Goal: Task Accomplishment & Management: Complete application form

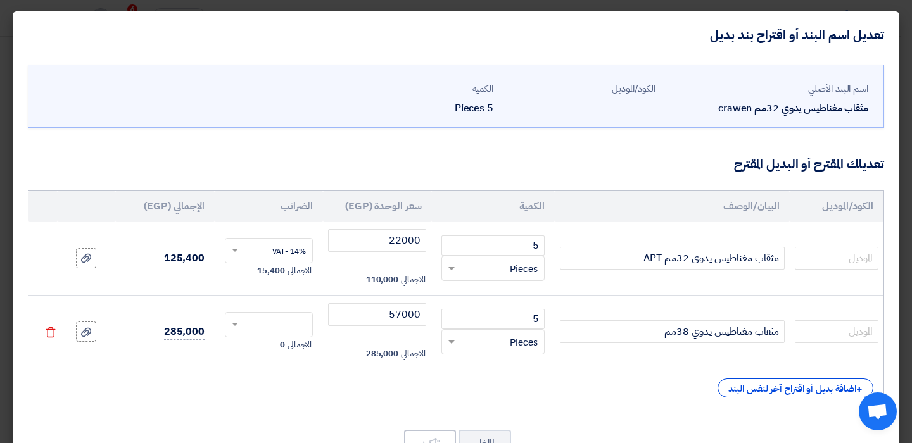
scroll to position [48, 0]
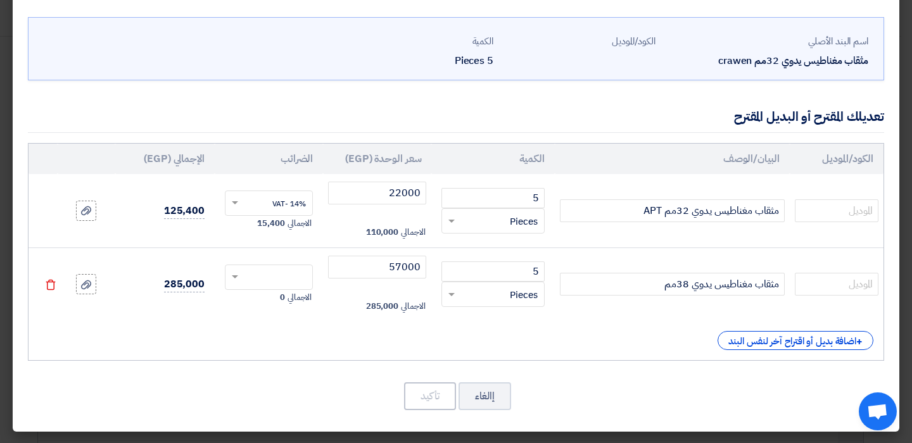
click at [55, 284] on use at bounding box center [51, 284] width 10 height 11
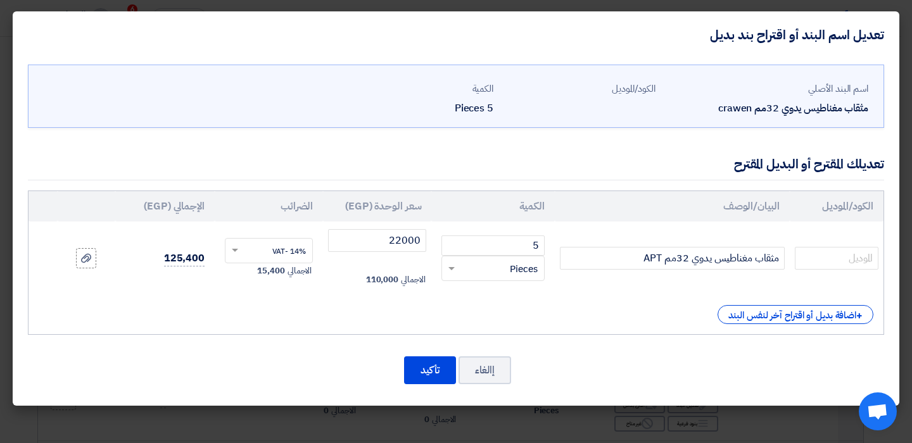
scroll to position [0, 0]
click at [435, 374] on button "تأكيد" at bounding box center [430, 371] width 52 height 28
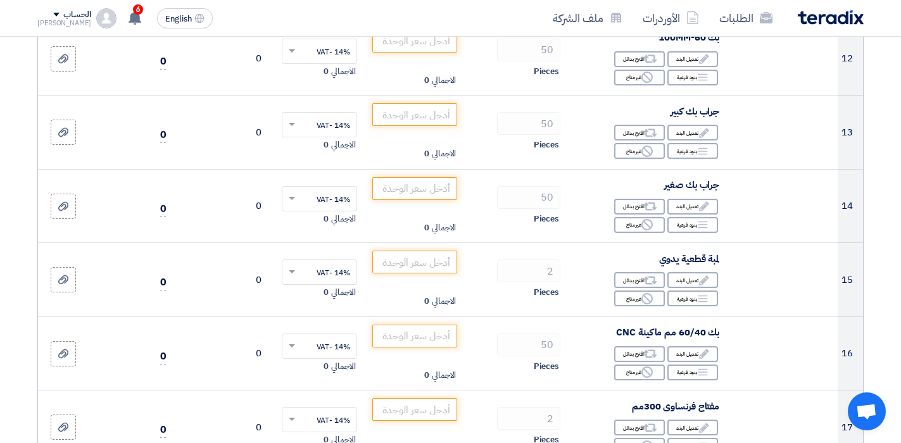
scroll to position [1236, 0]
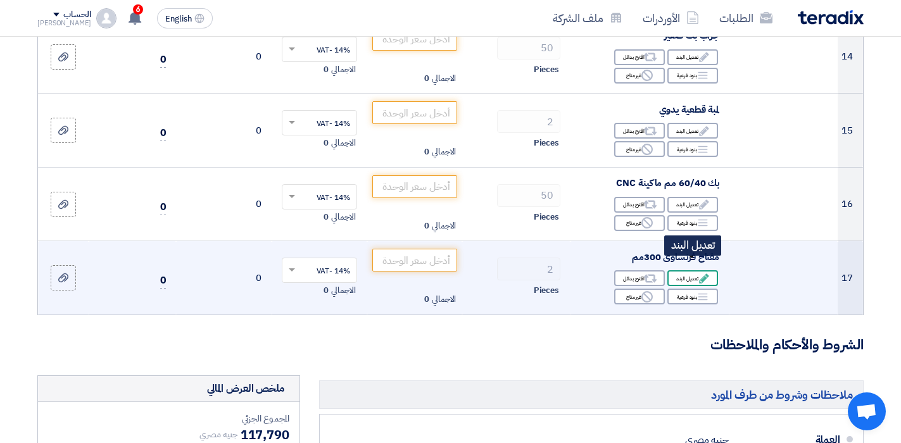
click at [690, 270] on div "Edit تعديل البند" at bounding box center [693, 278] width 51 height 16
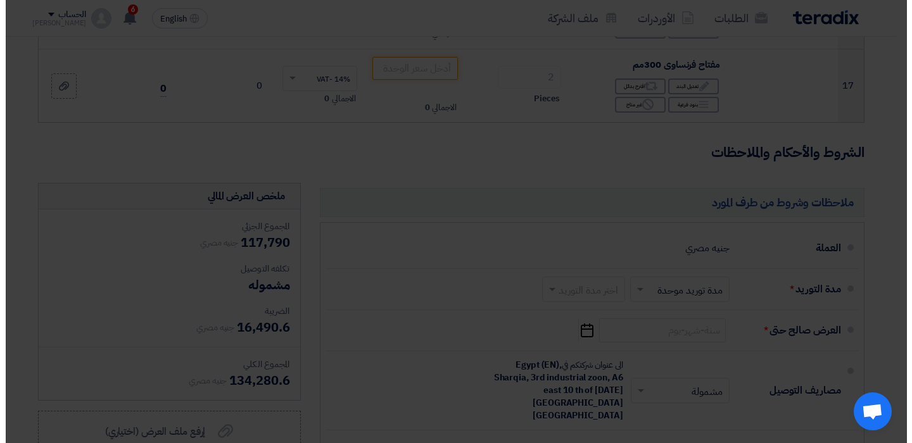
scroll to position [1044, 0]
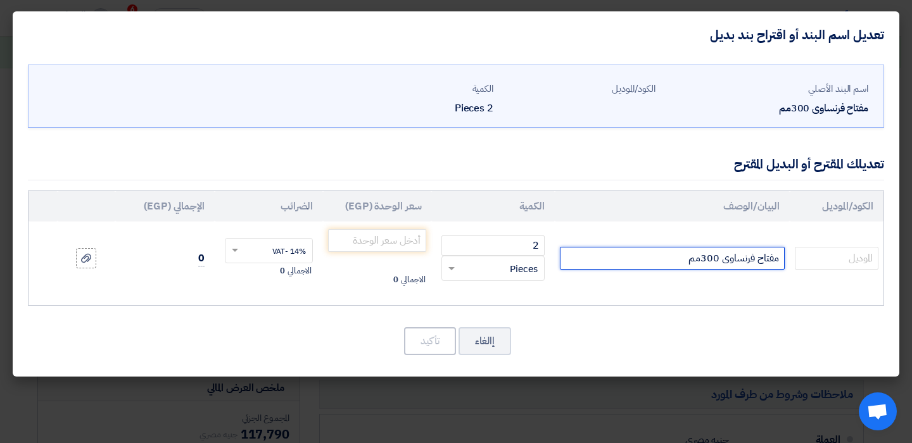
drag, startPoint x: 663, startPoint y: 266, endPoint x: 716, endPoint y: 260, distance: 53.6
click at [716, 260] on input "مفتاح فرنساوى 300مم" at bounding box center [672, 258] width 225 height 23
type input "مفتاح [DEMOGRAPHIC_DATA] 12" ويزمان"
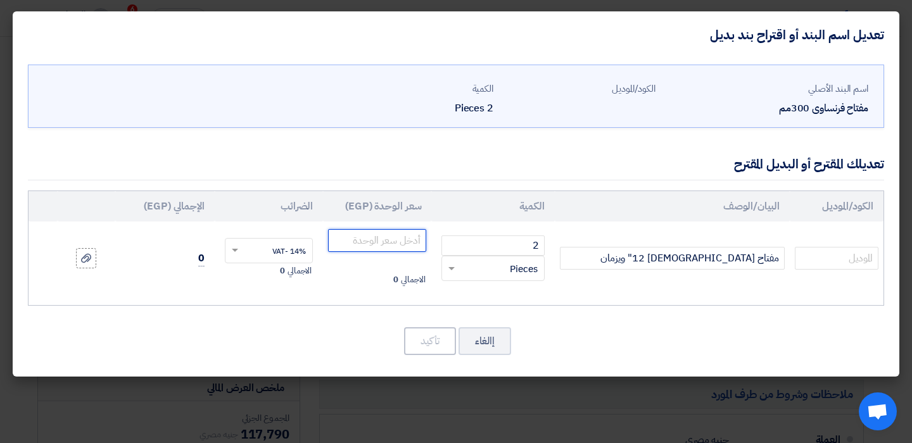
click at [377, 248] on input "number" at bounding box center [377, 240] width 98 height 23
type input "450"
click at [438, 336] on button "تأكيد" at bounding box center [430, 341] width 52 height 28
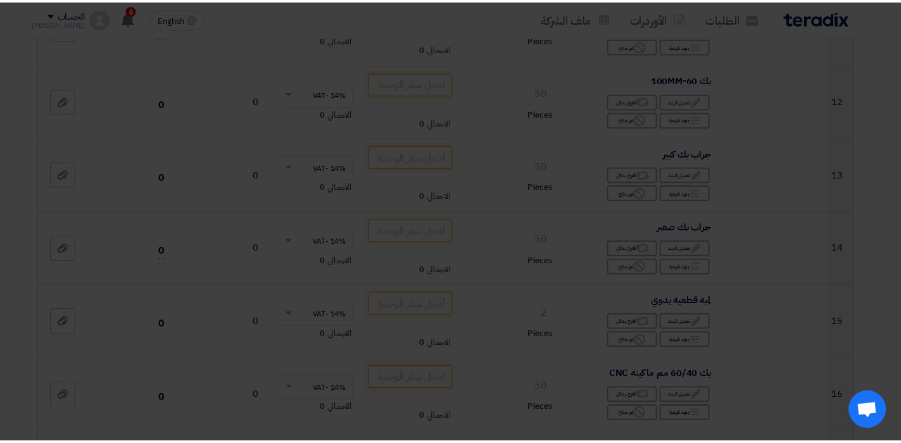
scroll to position [1236, 0]
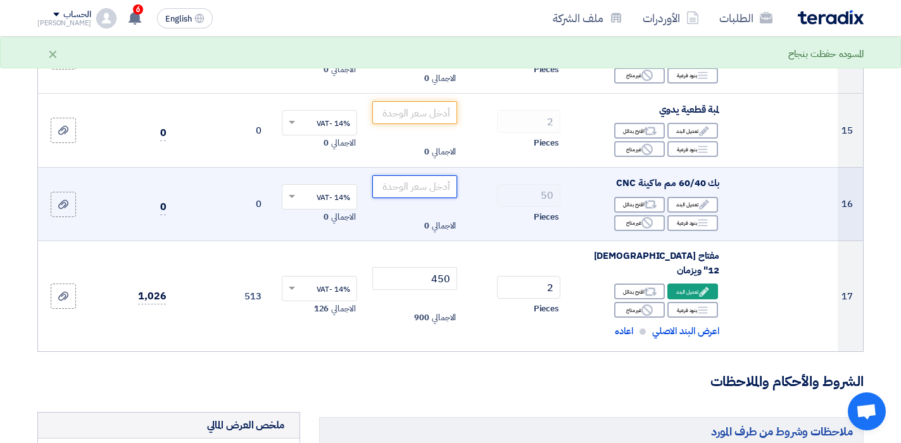
click at [428, 175] on input "number" at bounding box center [415, 186] width 86 height 23
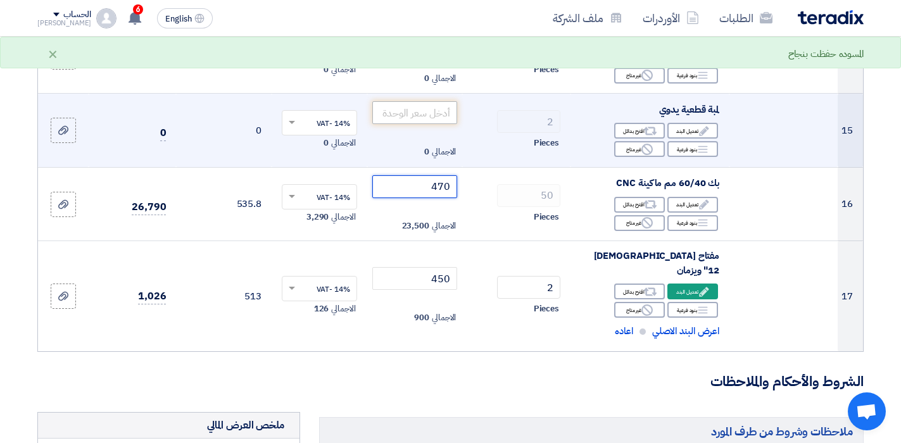
type input "470"
click at [426, 110] on input "number" at bounding box center [415, 112] width 86 height 23
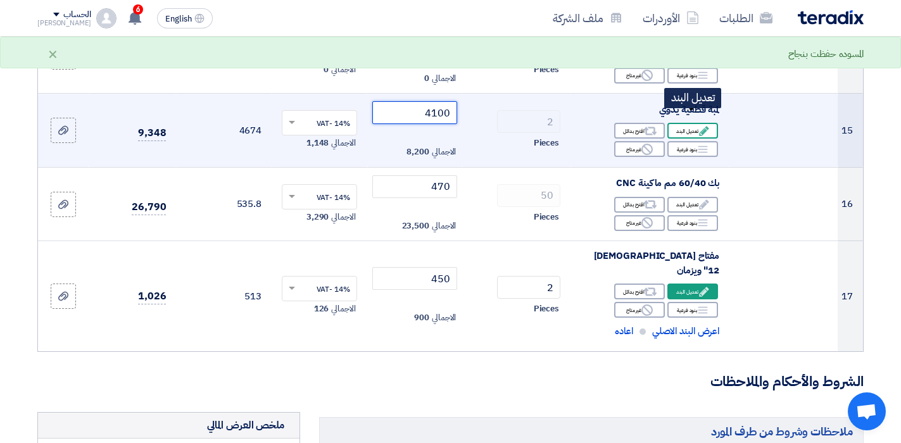
type input "4100"
click at [683, 123] on div "Edit تعديل البند" at bounding box center [693, 131] width 51 height 16
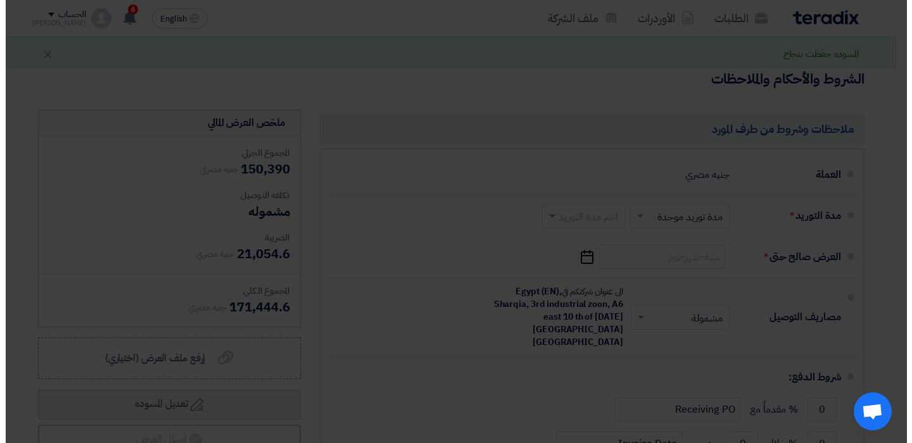
scroll to position [1044, 0]
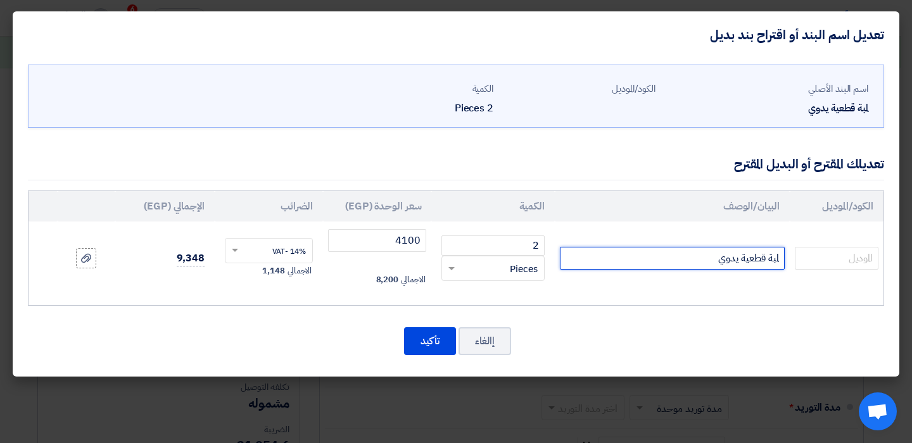
click at [637, 264] on input "لمبة قطعية يدوي" at bounding box center [672, 258] width 225 height 23
type input "لمبة قطعية يدوي [PERSON_NAME]"
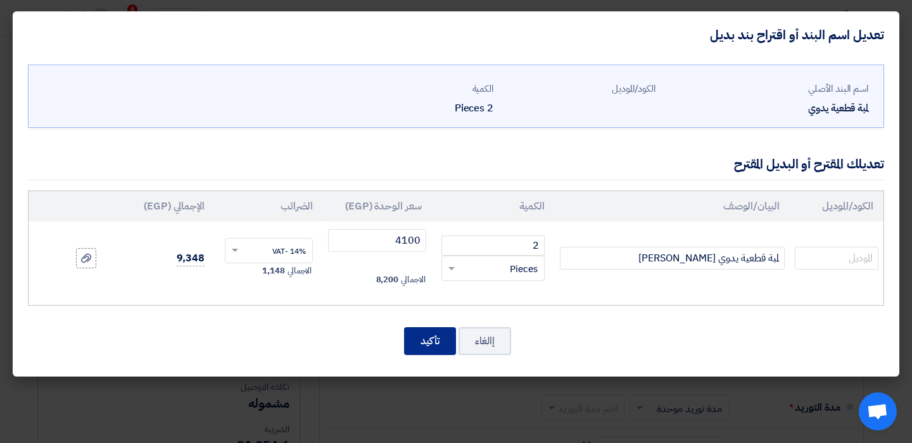
click at [441, 349] on button "تأكيد" at bounding box center [430, 341] width 52 height 28
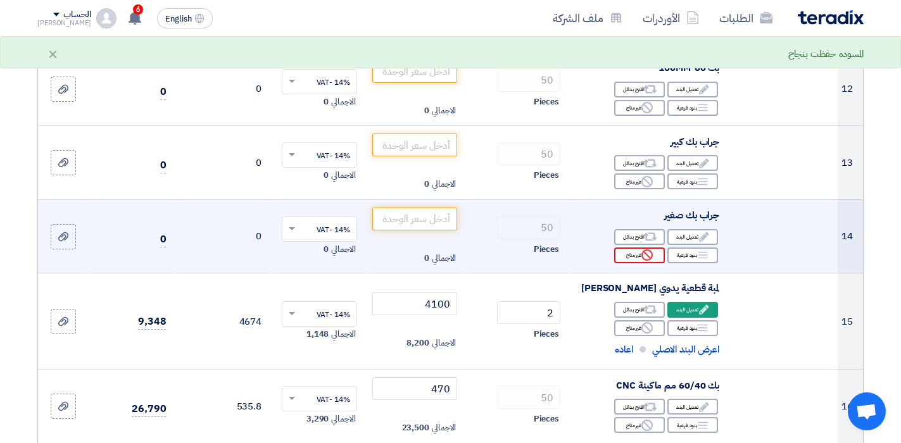
scroll to position [1046, 0]
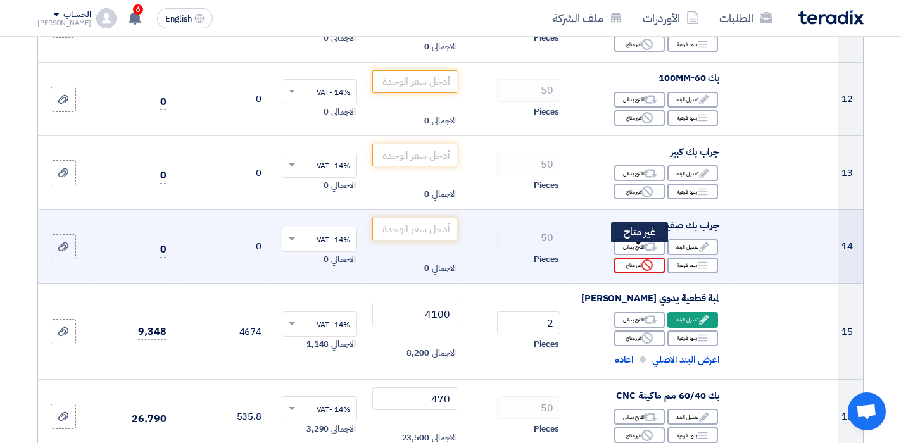
click at [642, 260] on icon "Reject" at bounding box center [647, 265] width 11 height 11
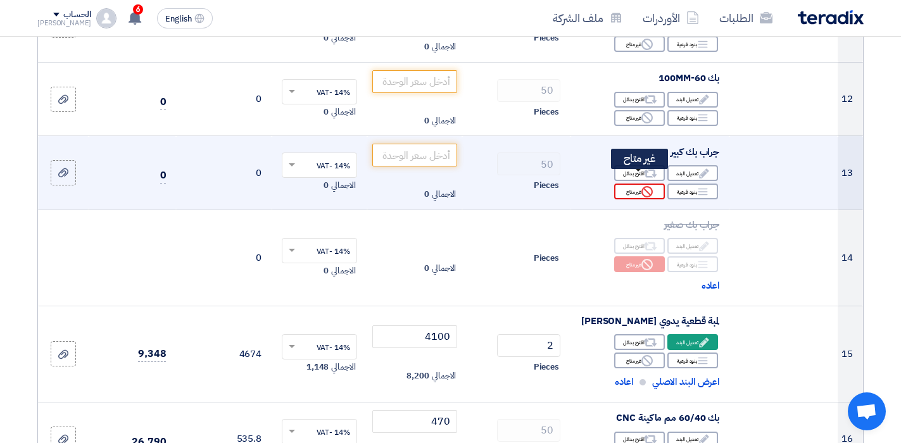
click at [656, 184] on div "Reject غير متاح" at bounding box center [639, 192] width 51 height 16
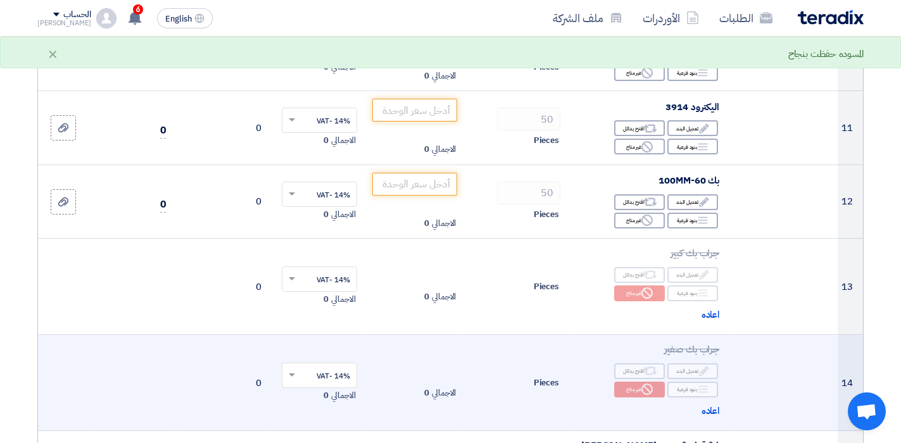
scroll to position [919, 0]
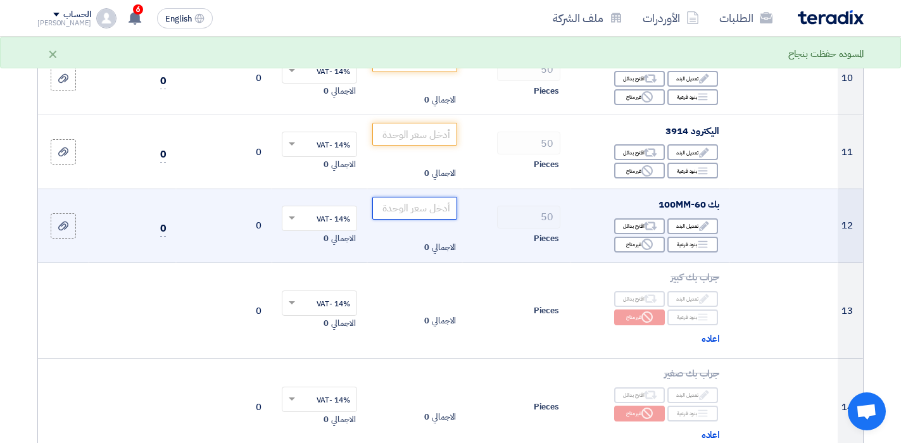
click at [432, 197] on input "number" at bounding box center [415, 208] width 86 height 23
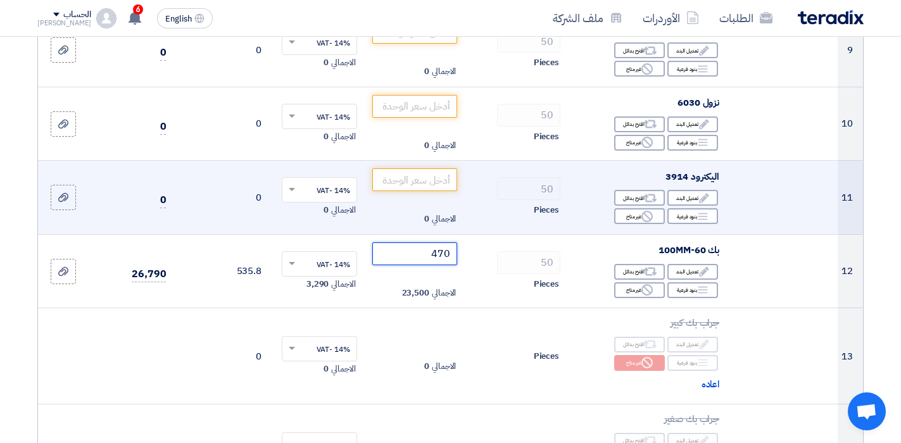
scroll to position [792, 0]
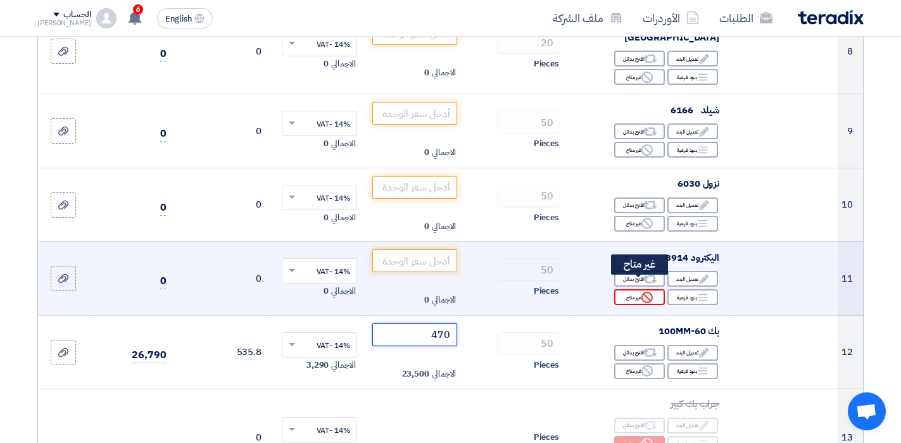
type input "470"
click at [646, 292] on icon "Reject" at bounding box center [647, 297] width 11 height 11
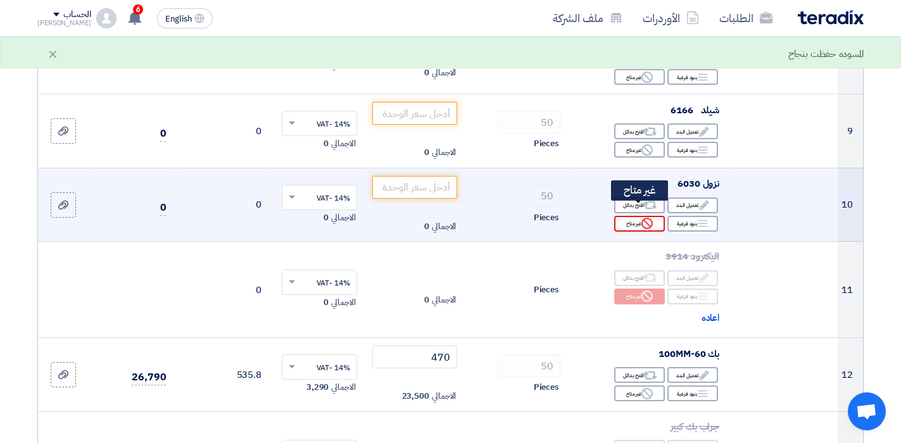
click at [652, 218] on use at bounding box center [647, 223] width 11 height 11
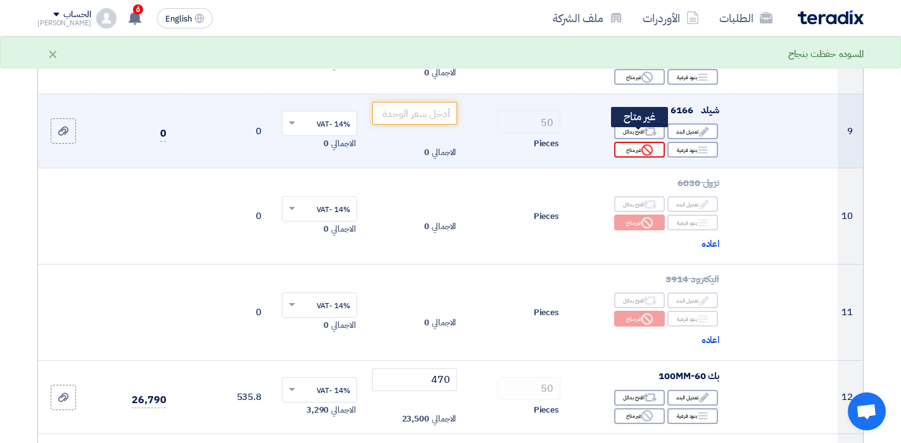
click at [639, 143] on div "Reject غير متاح" at bounding box center [639, 150] width 51 height 16
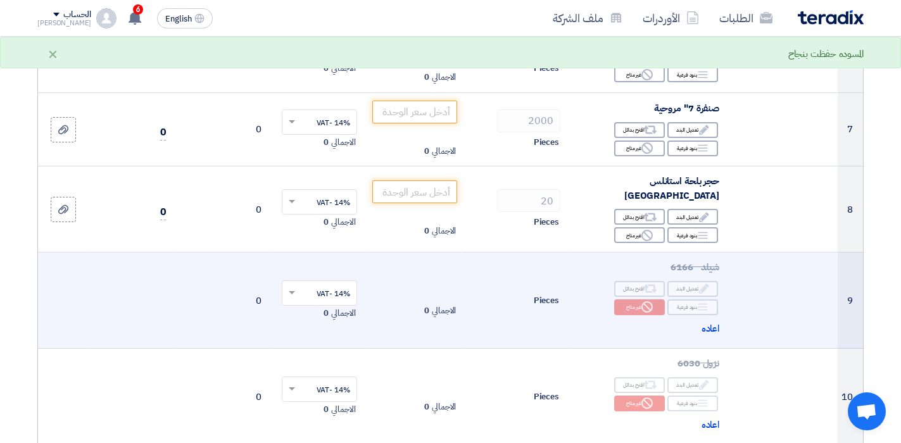
scroll to position [602, 0]
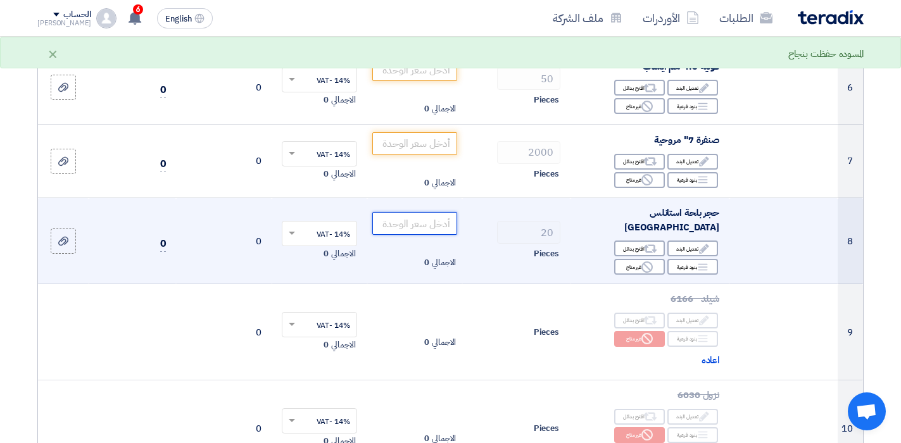
click at [407, 216] on input "number" at bounding box center [415, 223] width 86 height 23
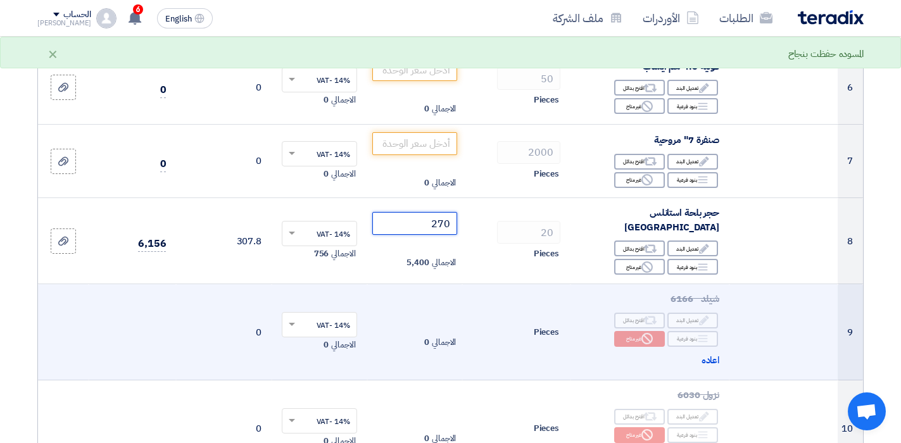
scroll to position [539, 0]
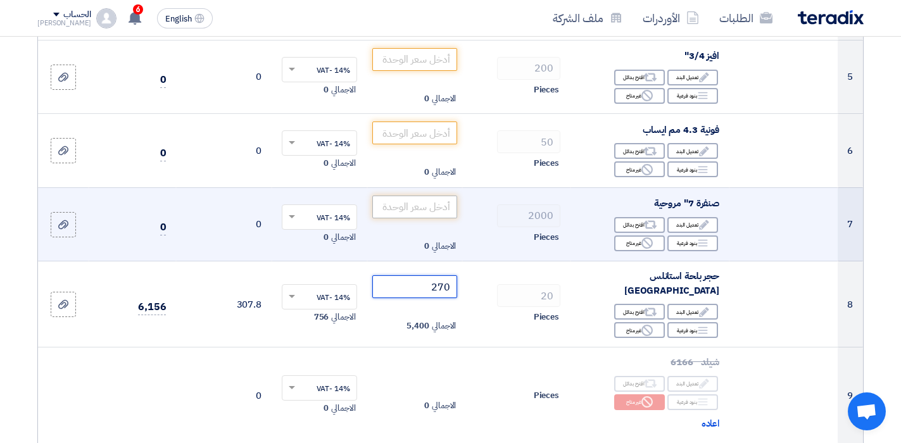
type input "270"
click at [436, 213] on input "number" at bounding box center [415, 207] width 86 height 23
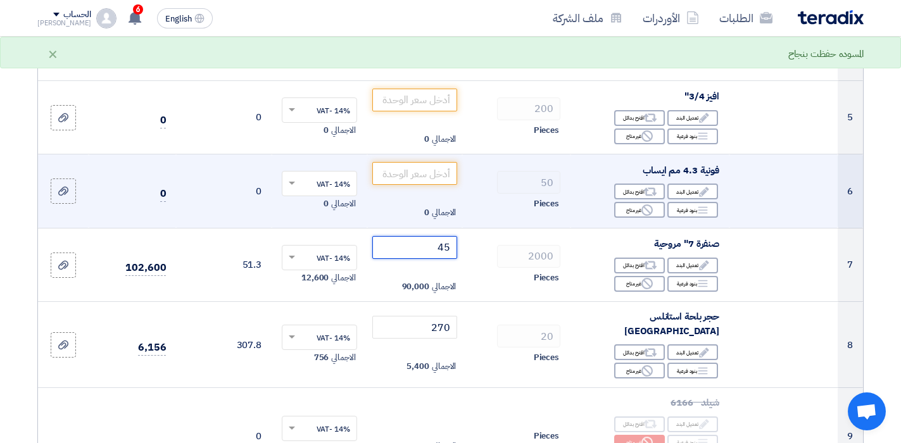
scroll to position [476, 0]
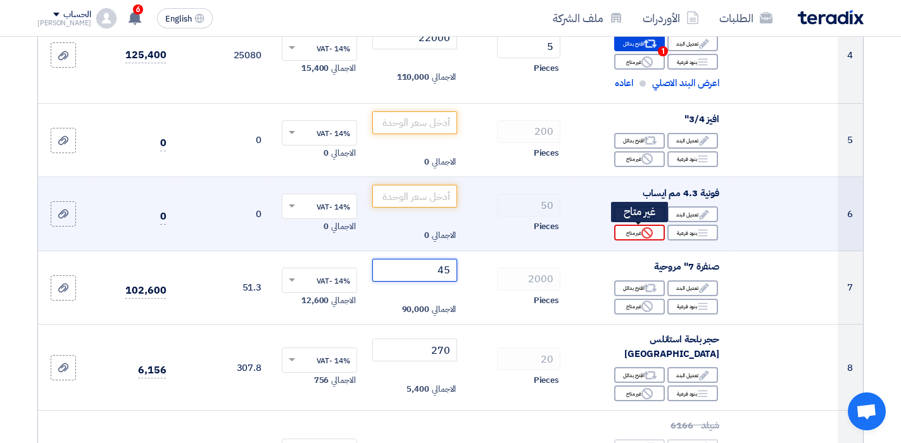
type input "45"
click at [628, 232] on div "Reject غير متاح" at bounding box center [639, 233] width 51 height 16
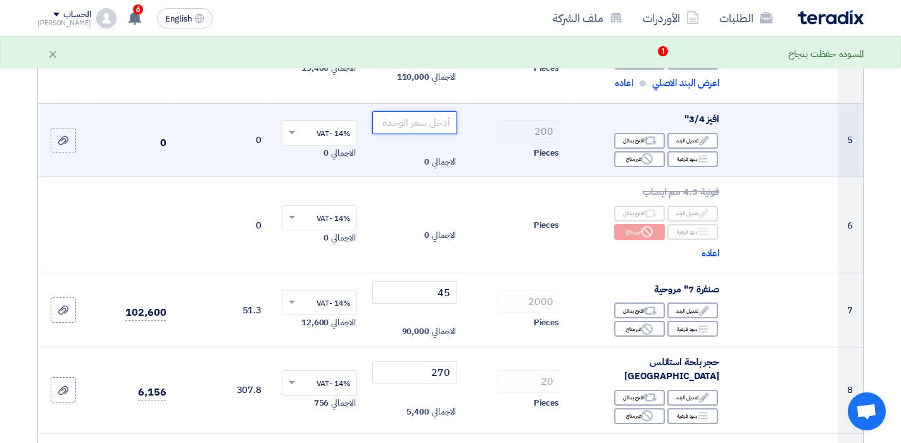
click at [417, 121] on input "number" at bounding box center [415, 122] width 86 height 23
type input "6"
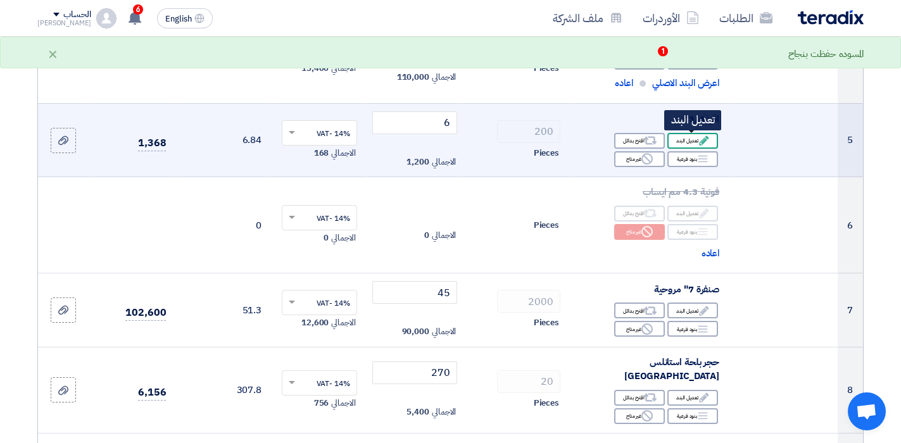
click at [689, 147] on div "Edit تعديل البند" at bounding box center [693, 141] width 51 height 16
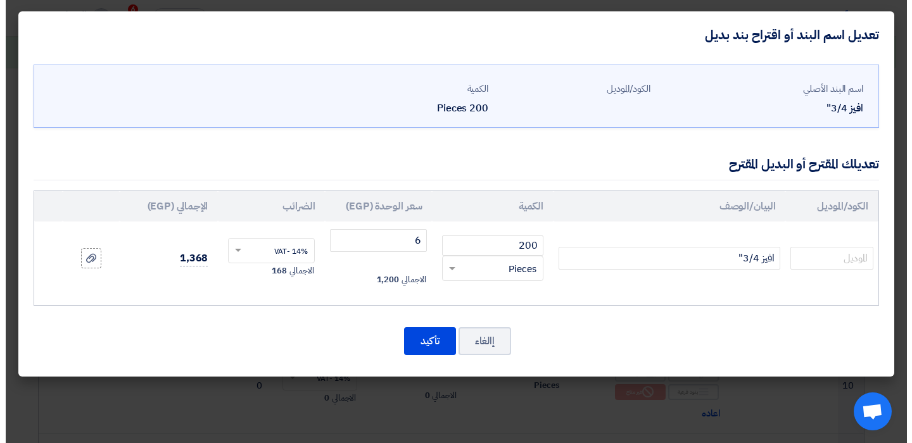
scroll to position [379, 0]
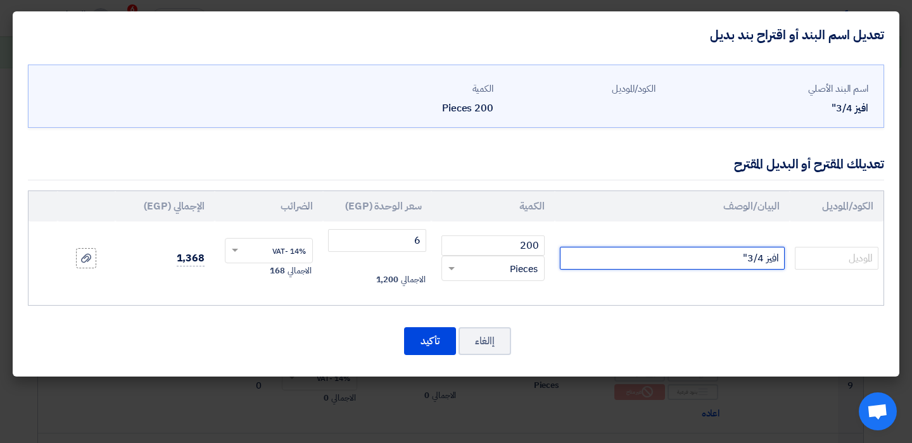
click at [675, 252] on input "افيز 3/4"" at bounding box center [672, 258] width 225 height 23
type input "افيز 3/4" تايوانى"
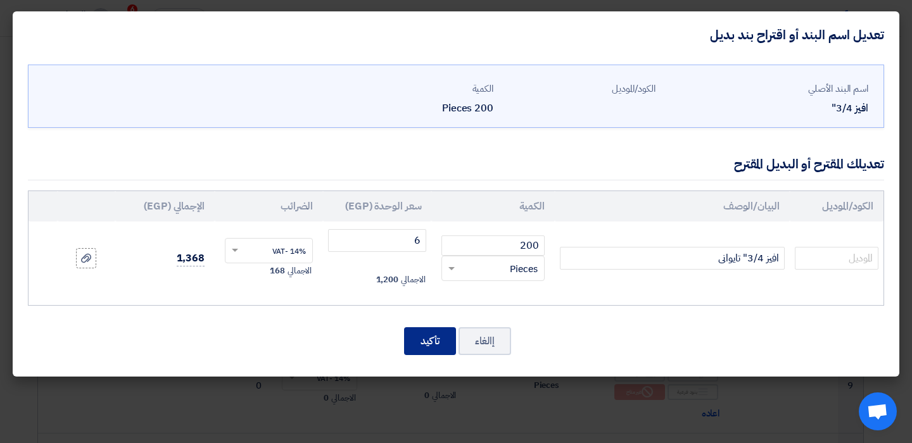
click at [428, 341] on button "تأكيد" at bounding box center [430, 341] width 52 height 28
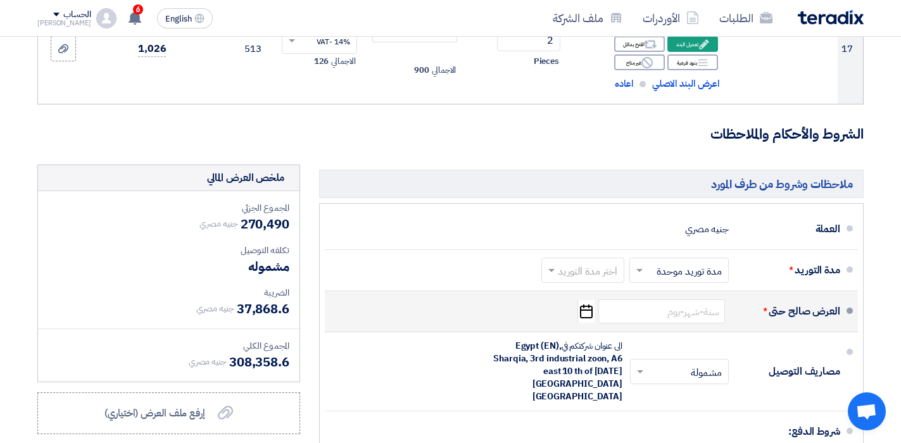
scroll to position [1679, 0]
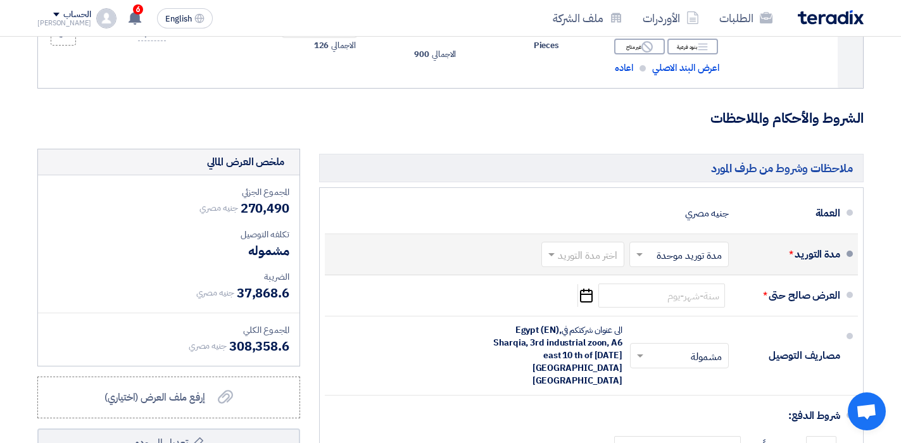
click at [602, 247] on input "text" at bounding box center [580, 256] width 77 height 18
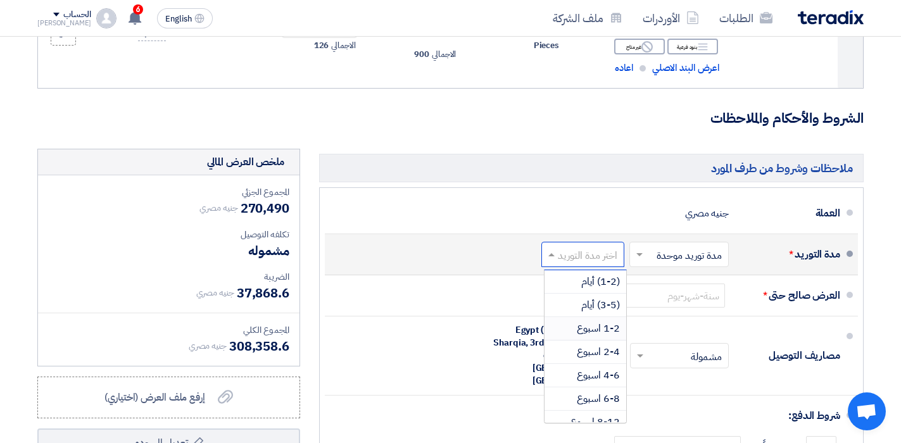
click at [601, 321] on span "1-2 اسبوع" at bounding box center [598, 328] width 43 height 15
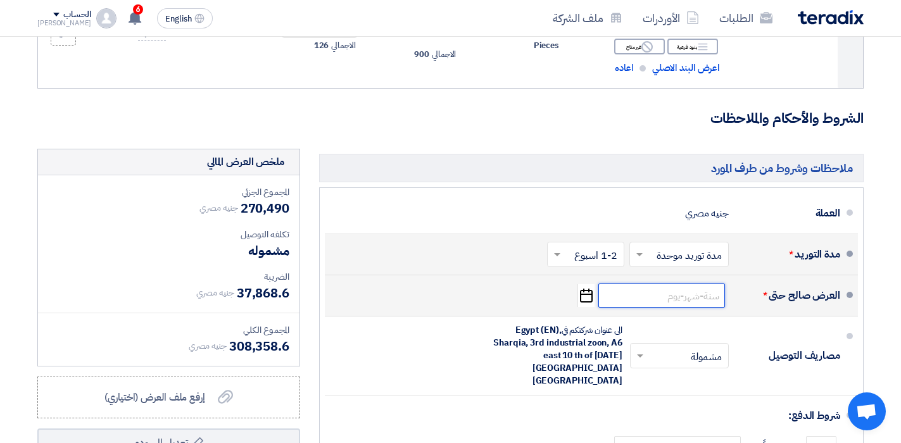
click at [638, 284] on input at bounding box center [662, 296] width 127 height 24
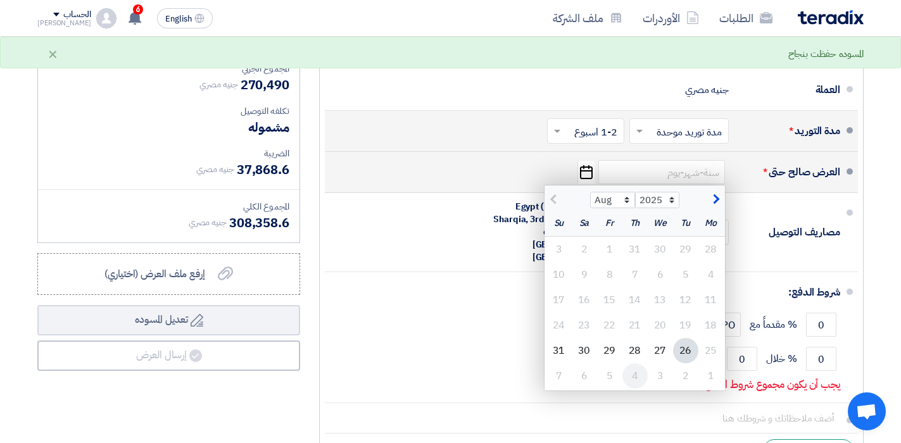
scroll to position [1806, 0]
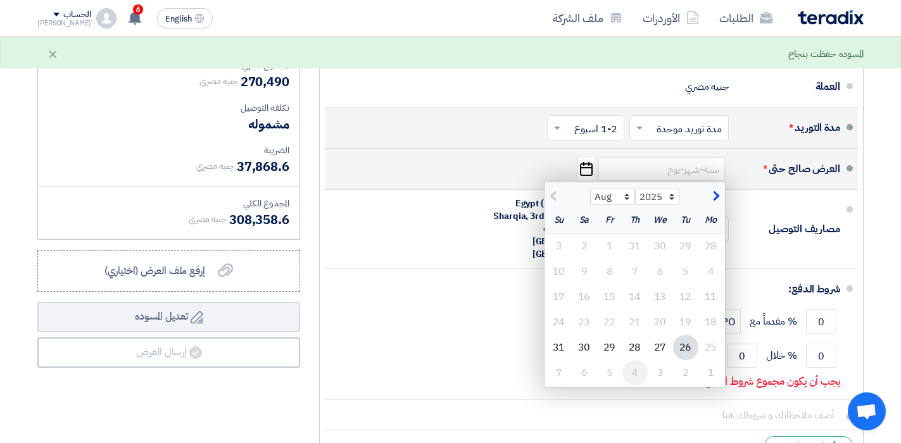
click at [631, 360] on div "4" at bounding box center [635, 372] width 25 height 25
type input "[DATE]"
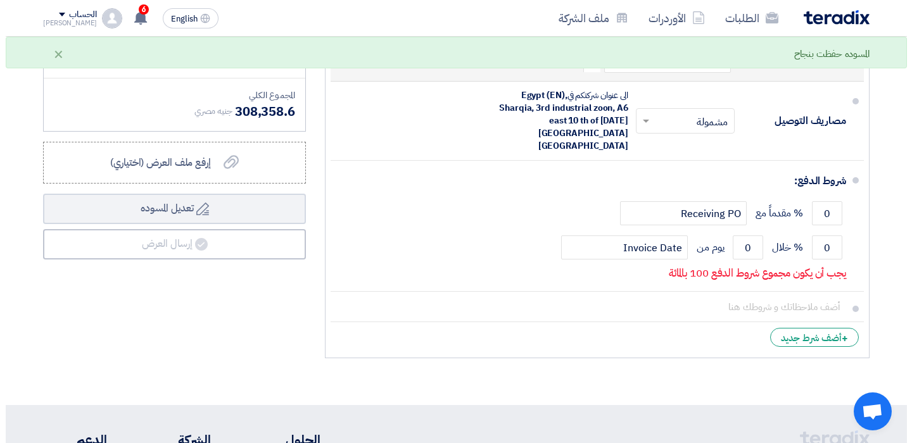
scroll to position [1932, 0]
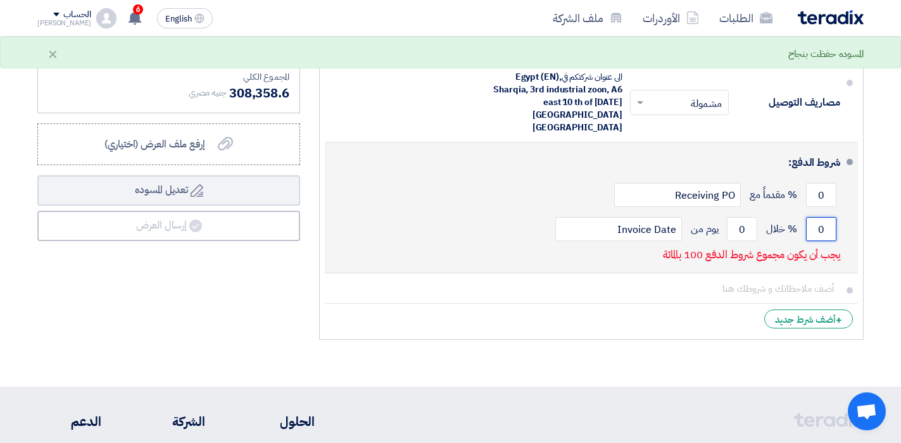
click at [823, 217] on input "0" at bounding box center [821, 229] width 30 height 24
type input "100"
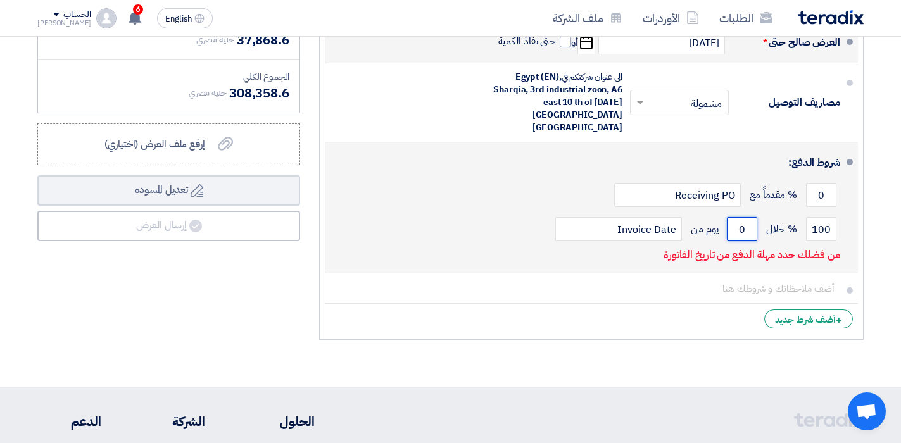
drag, startPoint x: 746, startPoint y: 175, endPoint x: 733, endPoint y: 176, distance: 12.7
click at [733, 217] on input "0" at bounding box center [742, 229] width 30 height 24
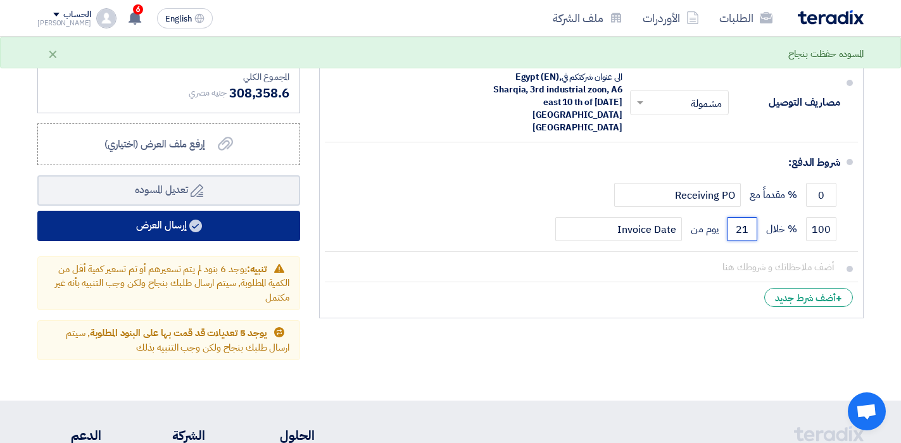
type input "21"
click at [187, 211] on button "إرسال العرض" at bounding box center [168, 226] width 263 height 30
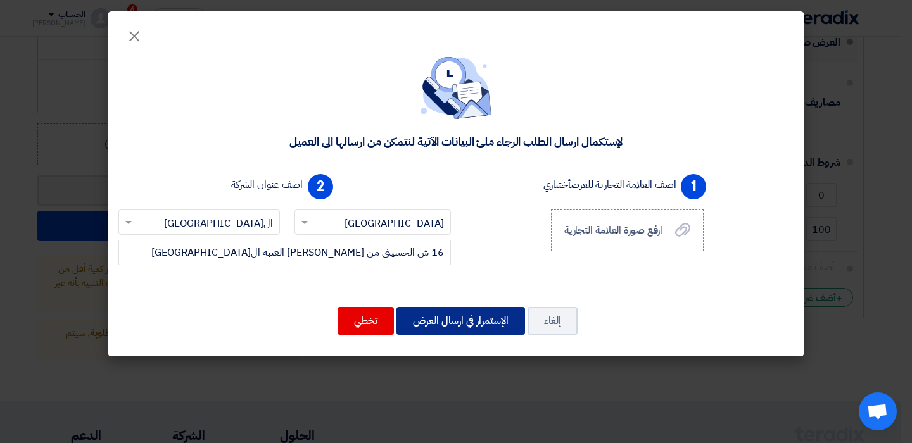
click at [453, 320] on button "الإستمرار في ارسال العرض" at bounding box center [461, 321] width 129 height 28
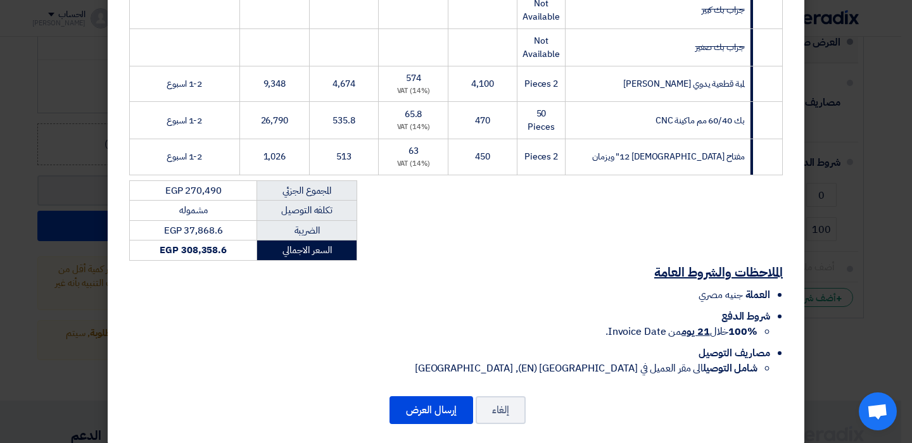
scroll to position [706, 0]
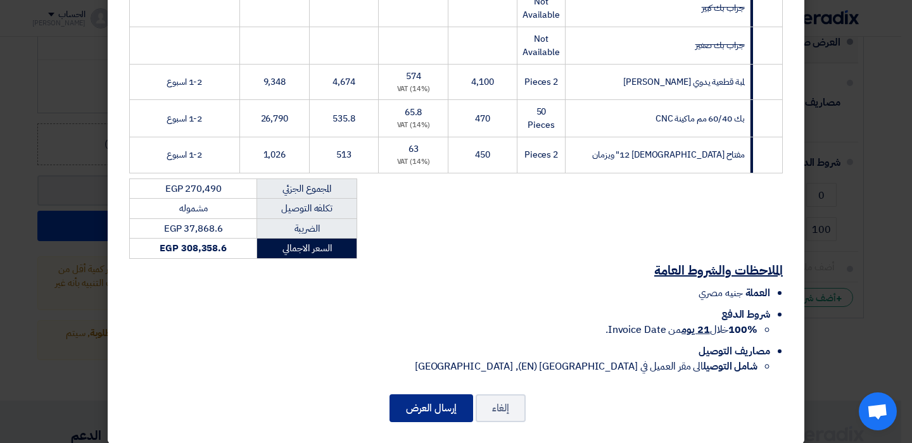
click at [437, 397] on button "إرسال العرض" at bounding box center [432, 409] width 84 height 28
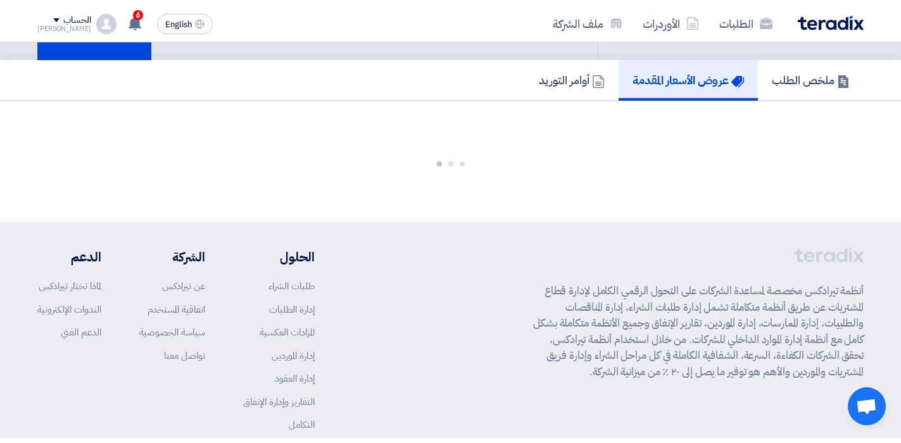
scroll to position [1518, 0]
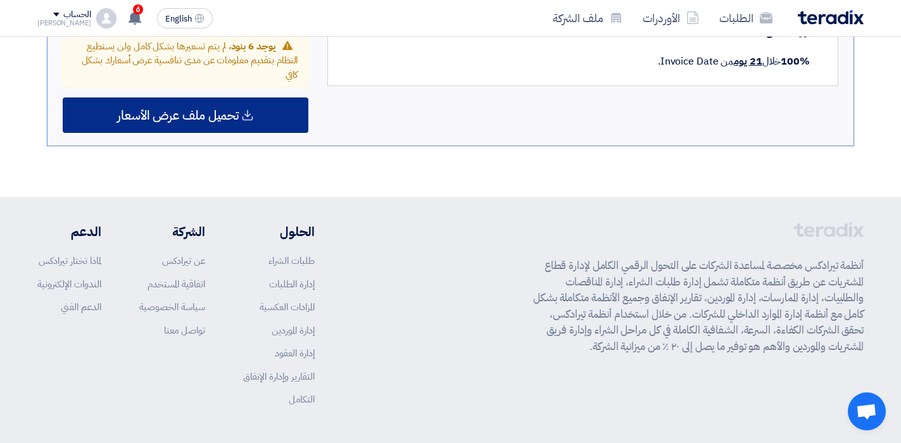
click at [170, 110] on span "تحميل ملف عرض الأسعار" at bounding box center [178, 115] width 122 height 11
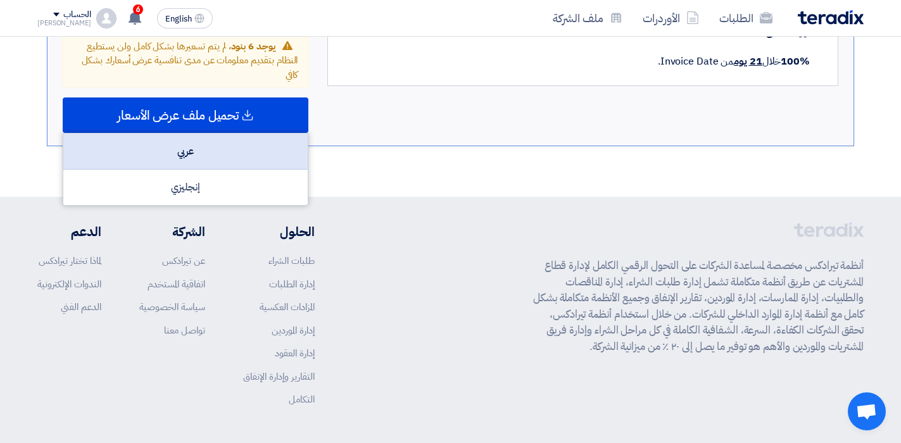
click at [176, 134] on div "عربي" at bounding box center [185, 152] width 244 height 36
